Goal: Transaction & Acquisition: Book appointment/travel/reservation

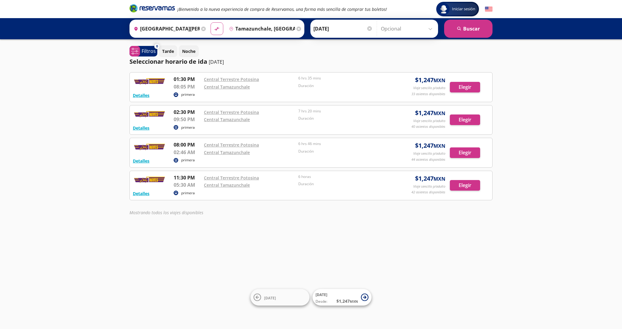
click at [331, 54] on div "Tarde Noche" at bounding box center [325, 51] width 333 height 12
click at [477, 165] on div "Detalles primera 08:00 PM Central Terrestre Potosina 02:46 AM Central Tamazunch…" at bounding box center [310, 153] width 363 height 30
click at [471, 154] on button "Elegir" at bounding box center [465, 153] width 30 height 11
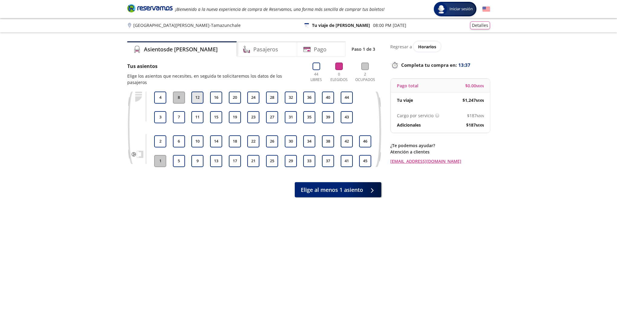
click at [200, 94] on button "12" at bounding box center [197, 98] width 12 height 12
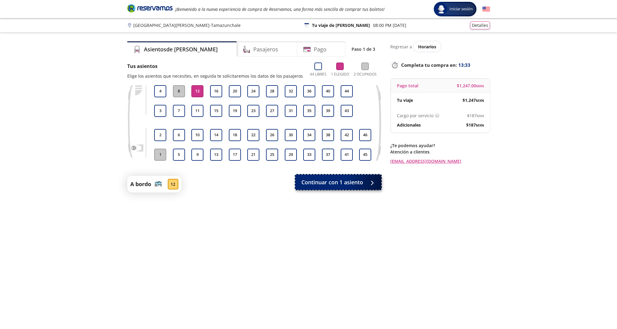
click at [362, 188] on button "Continuar con 1 asiento" at bounding box center [338, 182] width 86 height 15
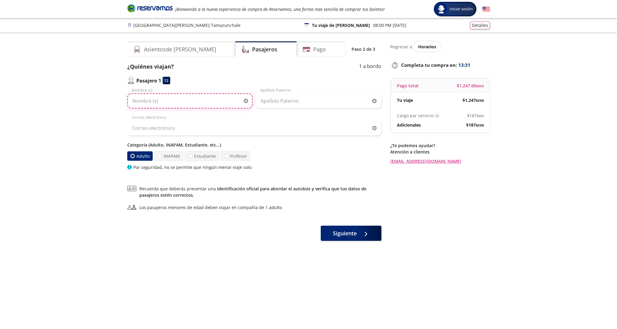
click at [207, 108] on input "Nombre (s)" at bounding box center [189, 100] width 125 height 15
type input "[PERSON_NAME]"
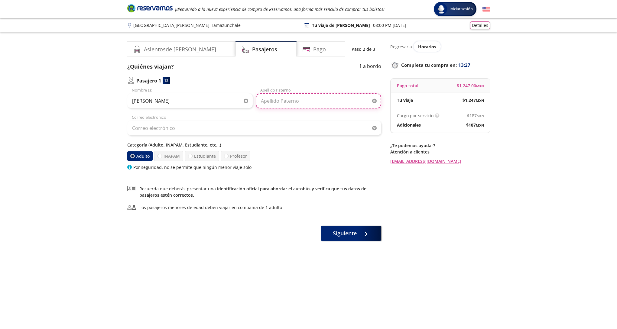
click at [284, 101] on input "Apellido Paterno" at bounding box center [318, 100] width 125 height 15
type input "[PERSON_NAME]"
click at [285, 71] on div "¿Quiénes viajan? 1 a bordo Pasajero 1 12 [PERSON_NAME] Nombre (s) [PERSON_NAME]…" at bounding box center [254, 117] width 254 height 108
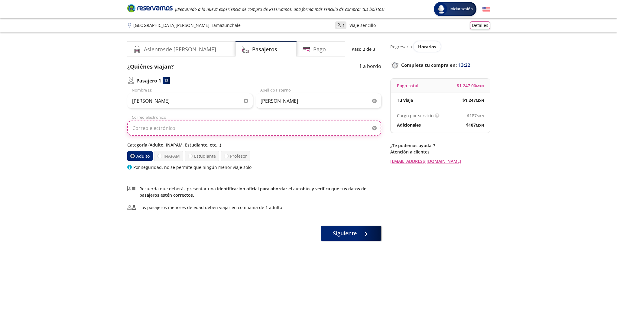
click at [199, 135] on input "Correo electrónico" at bounding box center [254, 128] width 254 height 15
type input "[EMAIL_ADDRESS][DOMAIN_NAME]"
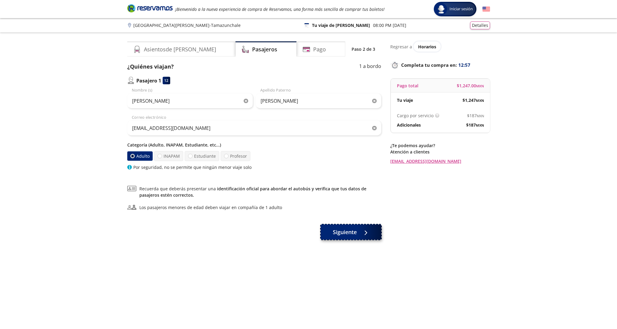
click at [366, 230] on div at bounding box center [364, 233] width 9 height 8
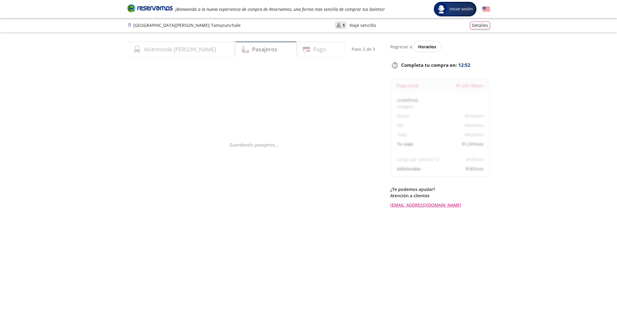
select select "MX"
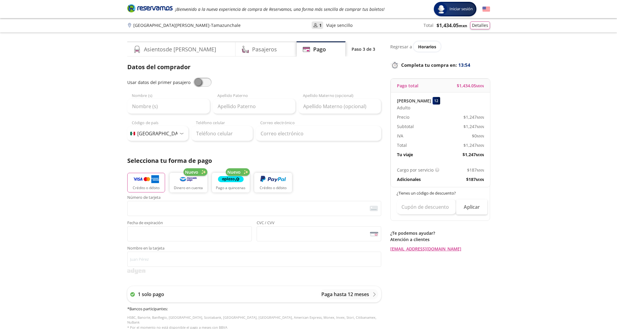
click at [202, 84] on span at bounding box center [202, 82] width 18 height 9
click at [193, 78] on input "checkbox" at bounding box center [193, 78] width 0 height 0
type input "[PERSON_NAME]"
type input "[EMAIL_ADDRESS][DOMAIN_NAME]"
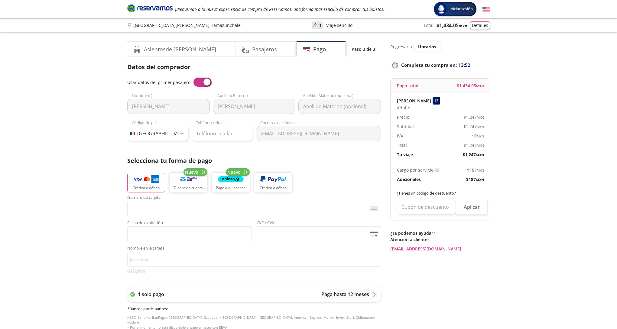
scroll to position [28, 0]
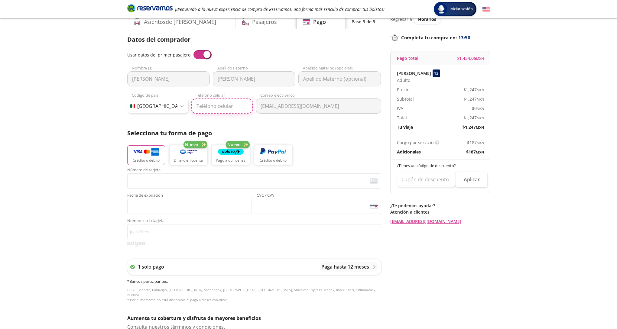
click at [193, 109] on input "Teléfono celular" at bounding box center [221, 106] width 61 height 15
click at [232, 105] on input "483 129 0240" at bounding box center [221, 106] width 61 height 15
drag, startPoint x: 232, startPoint y: 105, endPoint x: 207, endPoint y: 106, distance: 24.8
click at [207, 106] on input "483 129 0240" at bounding box center [221, 106] width 61 height 15
type input "483 105 9895"
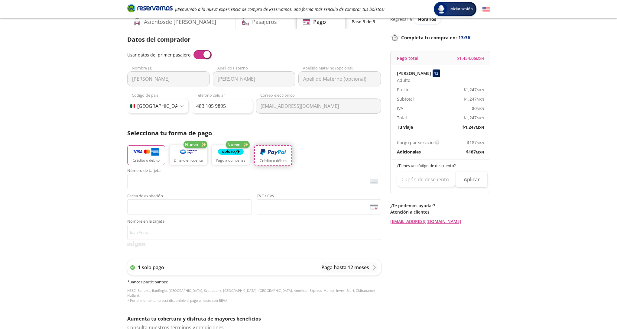
click at [281, 161] on p "Crédito o débito" at bounding box center [273, 160] width 27 height 5
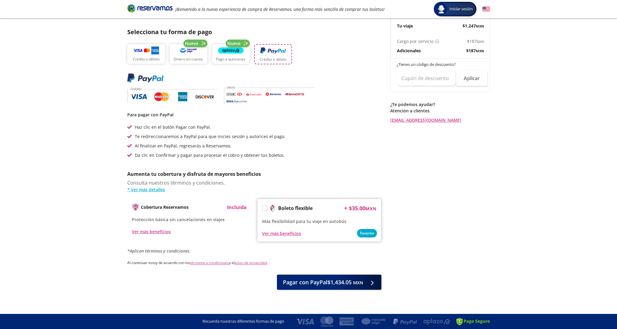
scroll to position [0, 0]
